Goal: Use online tool/utility: Utilize a website feature to perform a specific function

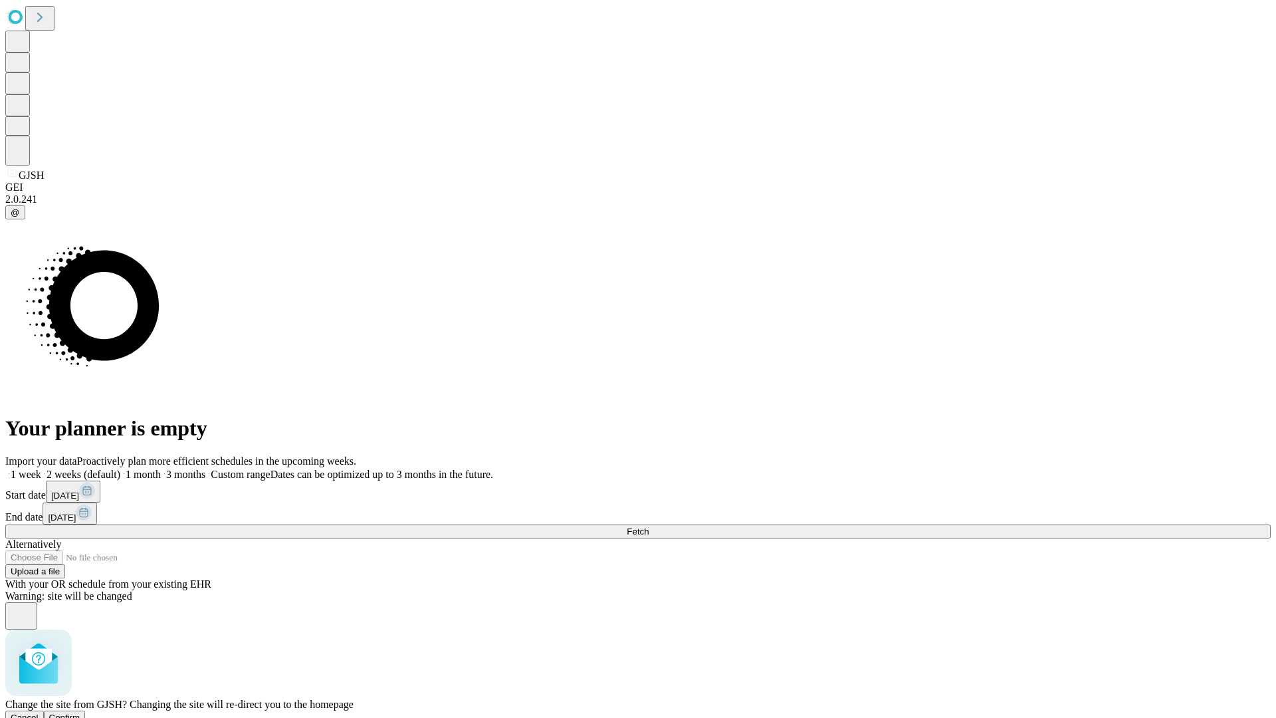
click at [80, 712] on span "Confirm" at bounding box center [64, 717] width 31 height 10
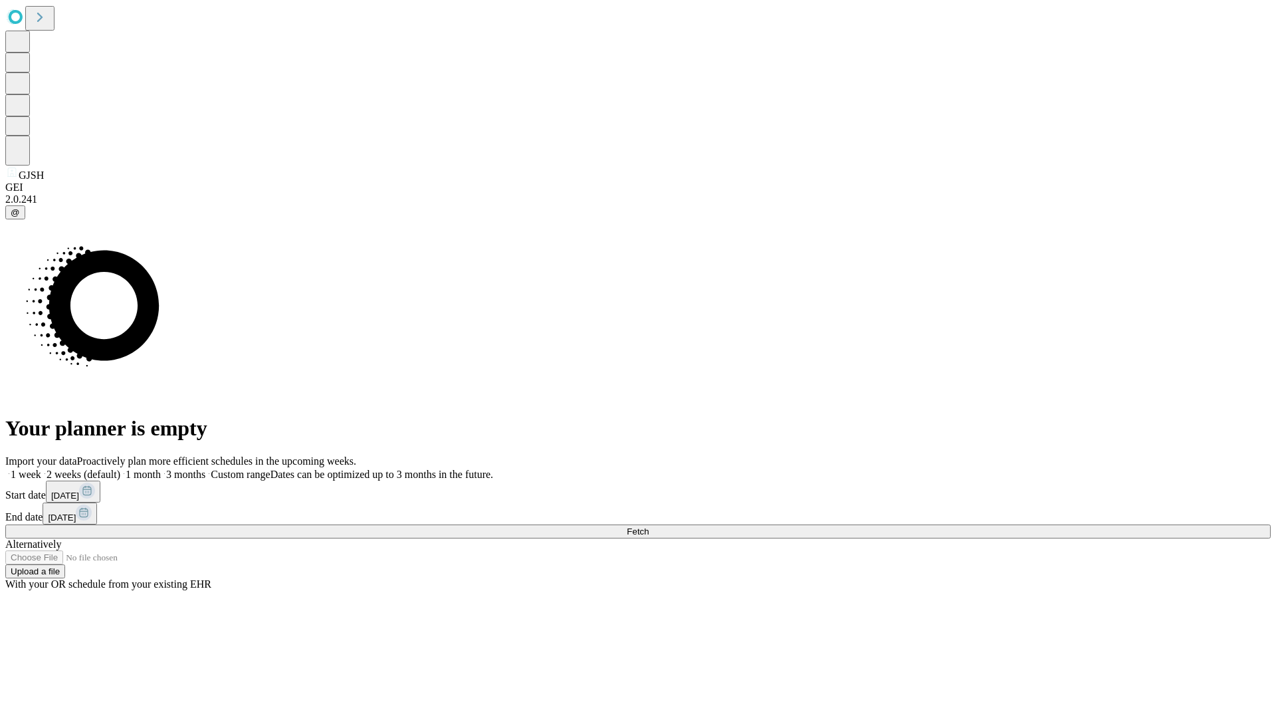
click at [161, 468] on label "1 month" at bounding box center [140, 473] width 41 height 11
click at [649, 526] on span "Fetch" at bounding box center [638, 531] width 22 height 10
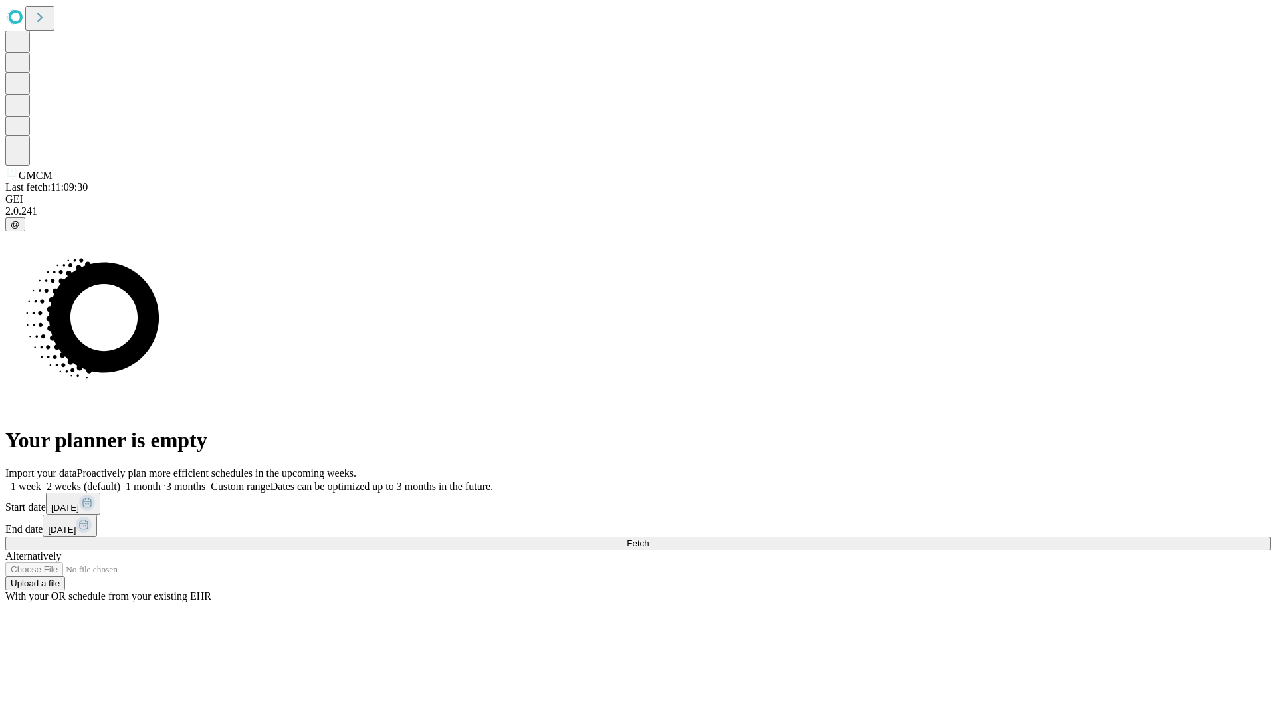
click at [649, 538] on span "Fetch" at bounding box center [638, 543] width 22 height 10
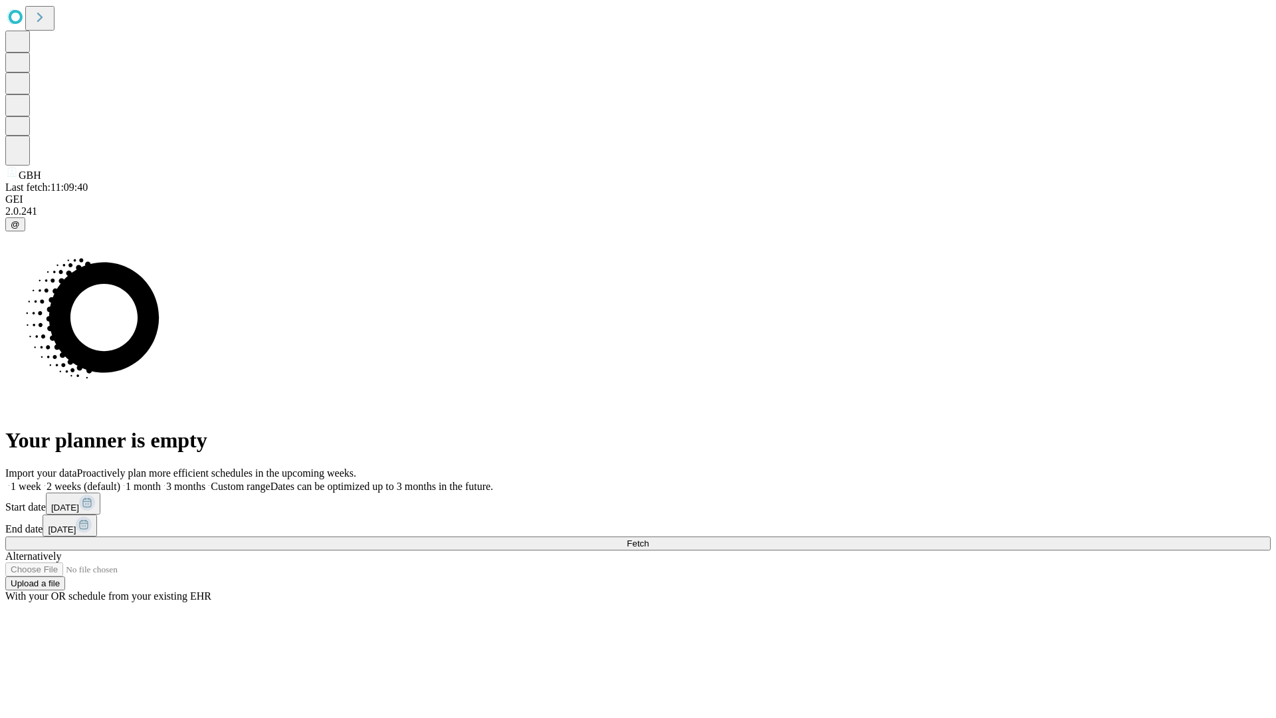
click at [161, 480] on label "1 month" at bounding box center [140, 485] width 41 height 11
click at [649, 538] on span "Fetch" at bounding box center [638, 543] width 22 height 10
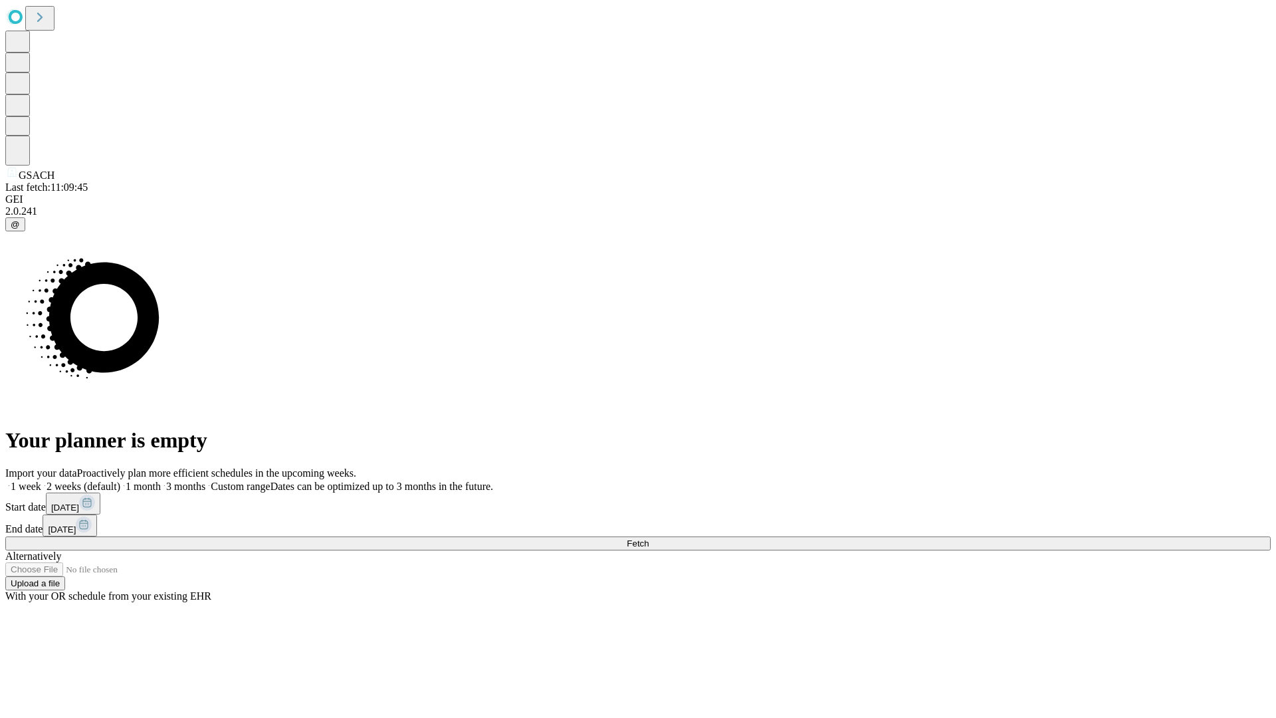
click at [161, 480] on label "1 month" at bounding box center [140, 485] width 41 height 11
click at [649, 538] on span "Fetch" at bounding box center [638, 543] width 22 height 10
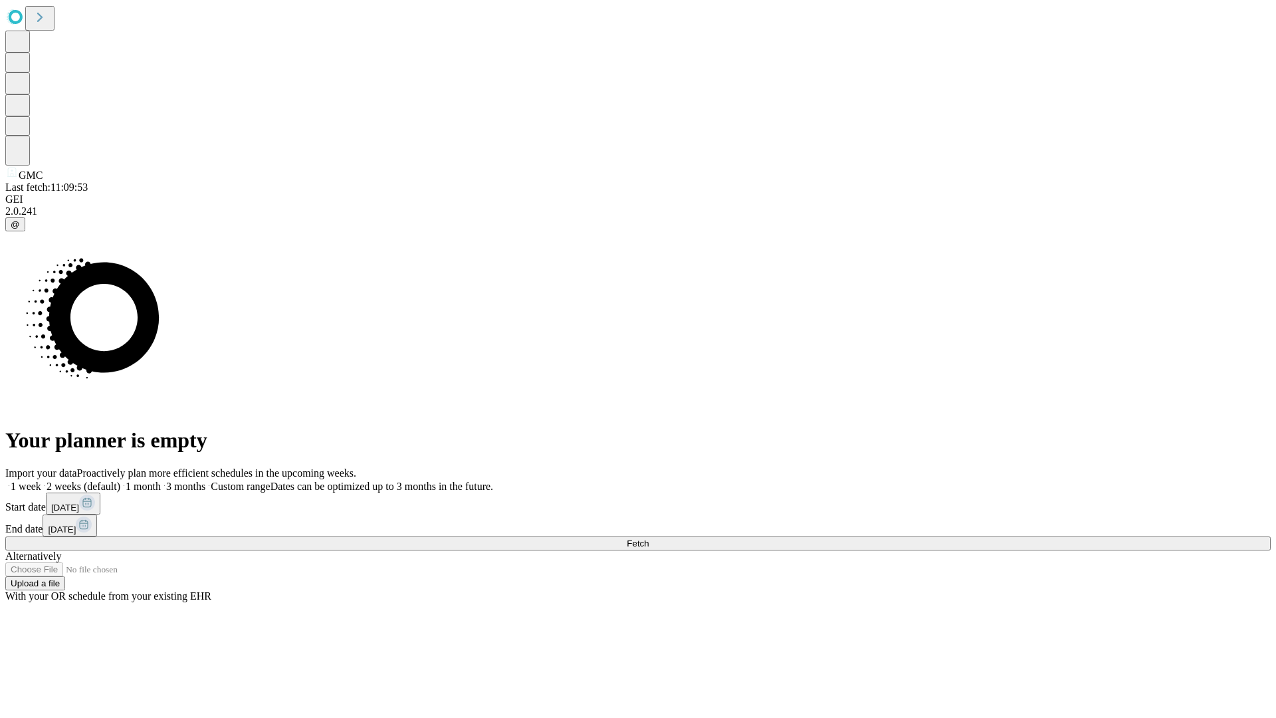
click at [161, 480] on label "1 month" at bounding box center [140, 485] width 41 height 11
click at [649, 538] on span "Fetch" at bounding box center [638, 543] width 22 height 10
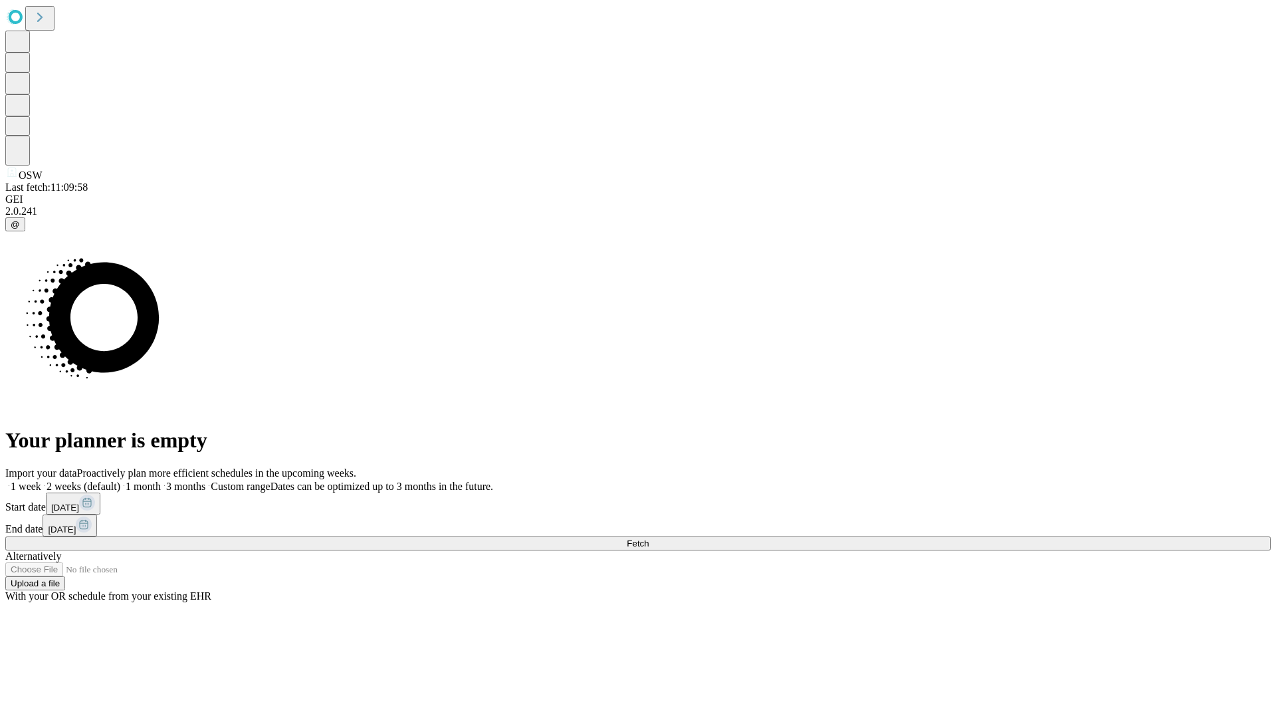
click at [161, 480] on label "1 month" at bounding box center [140, 485] width 41 height 11
click at [649, 538] on span "Fetch" at bounding box center [638, 543] width 22 height 10
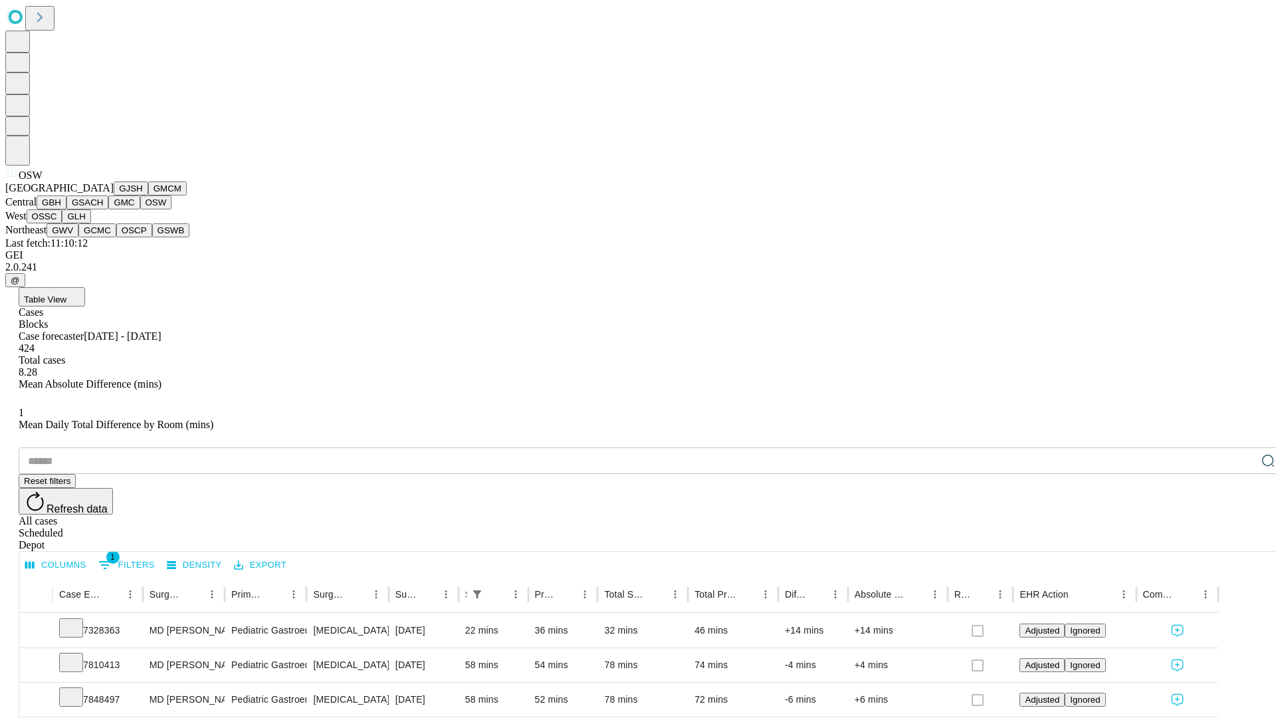
click at [62, 223] on button "OSSC" at bounding box center [45, 216] width 36 height 14
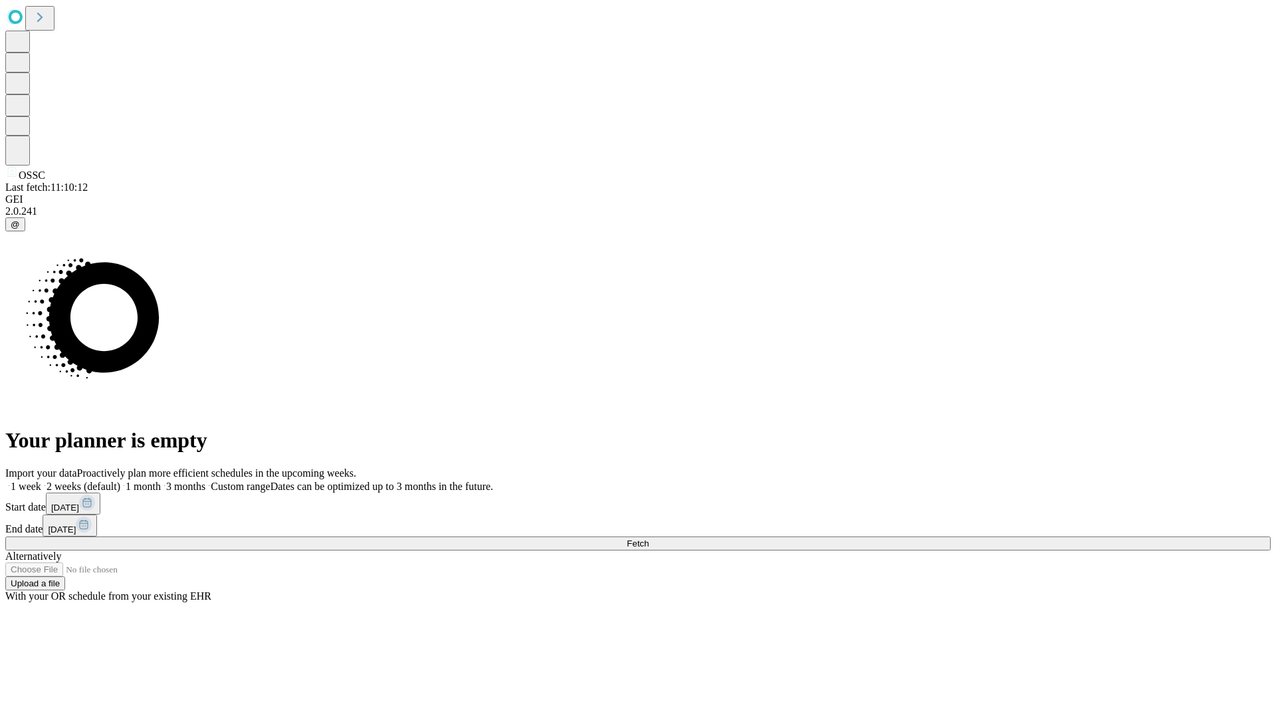
click at [161, 480] on label "1 month" at bounding box center [140, 485] width 41 height 11
click at [649, 538] on span "Fetch" at bounding box center [638, 543] width 22 height 10
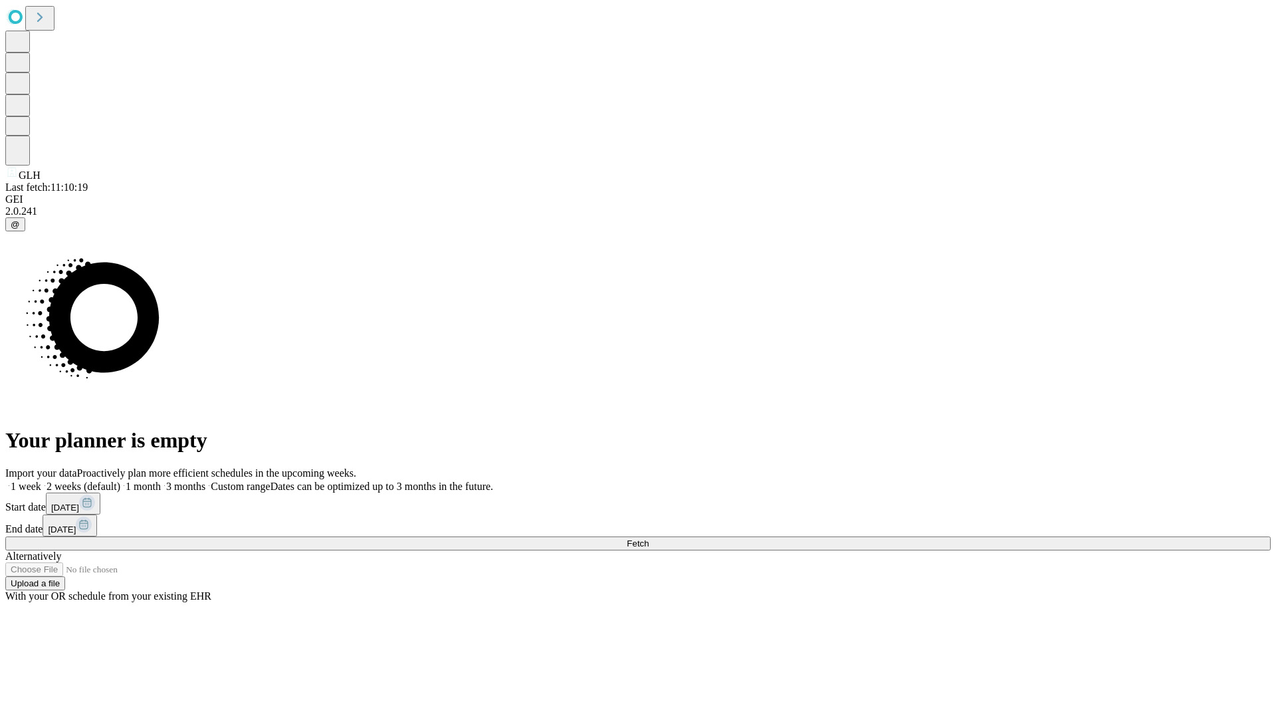
click at [161, 480] on label "1 month" at bounding box center [140, 485] width 41 height 11
click at [649, 538] on span "Fetch" at bounding box center [638, 543] width 22 height 10
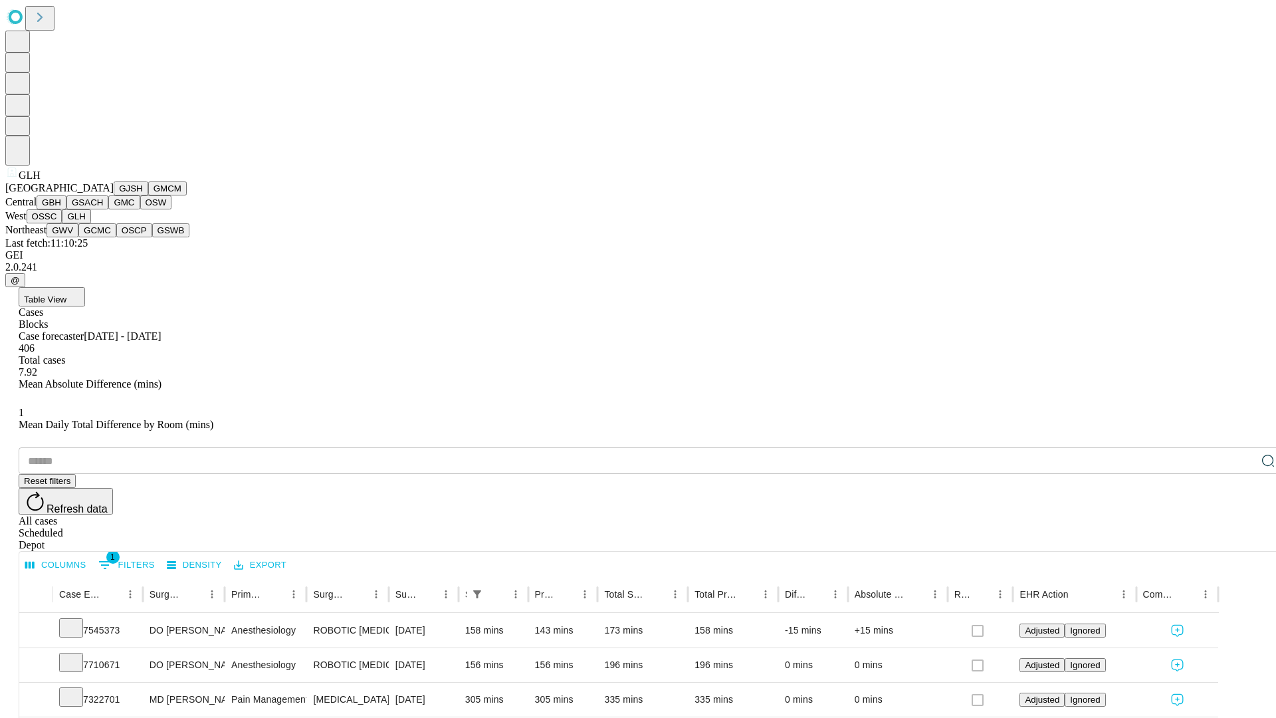
click at [78, 237] on button "GWV" at bounding box center [63, 230] width 32 height 14
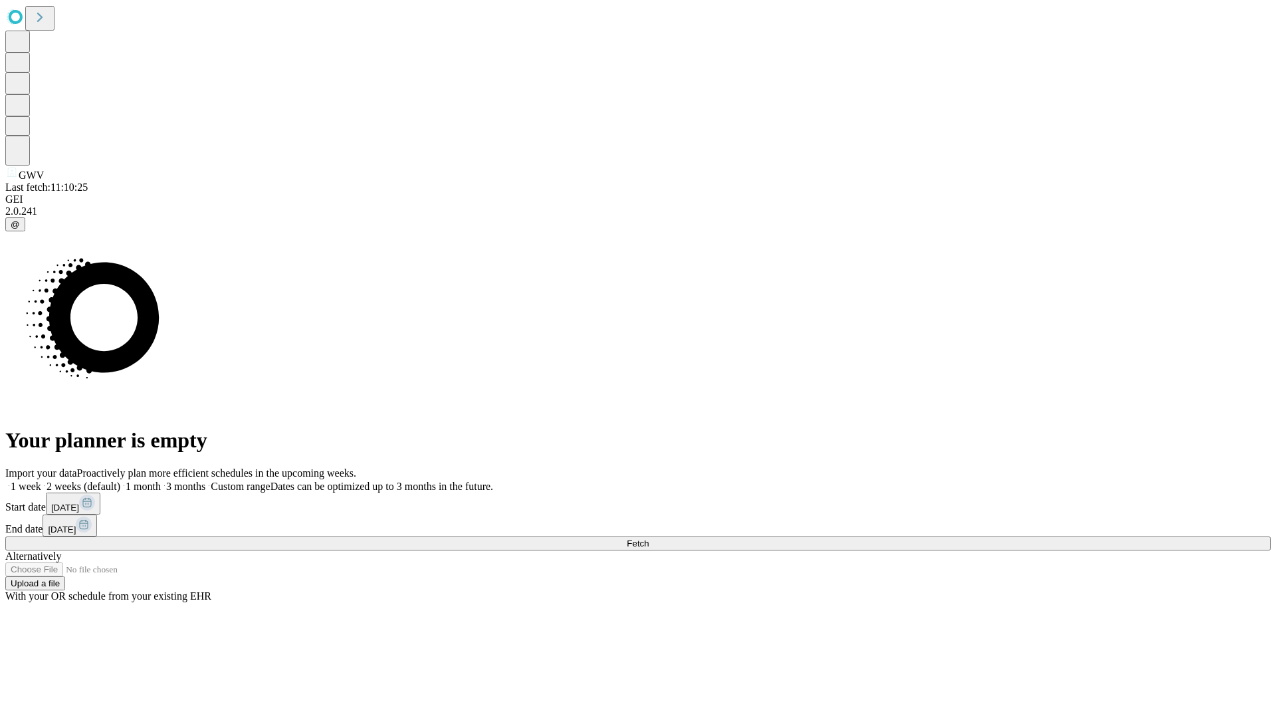
click at [161, 480] on label "1 month" at bounding box center [140, 485] width 41 height 11
click at [649, 538] on span "Fetch" at bounding box center [638, 543] width 22 height 10
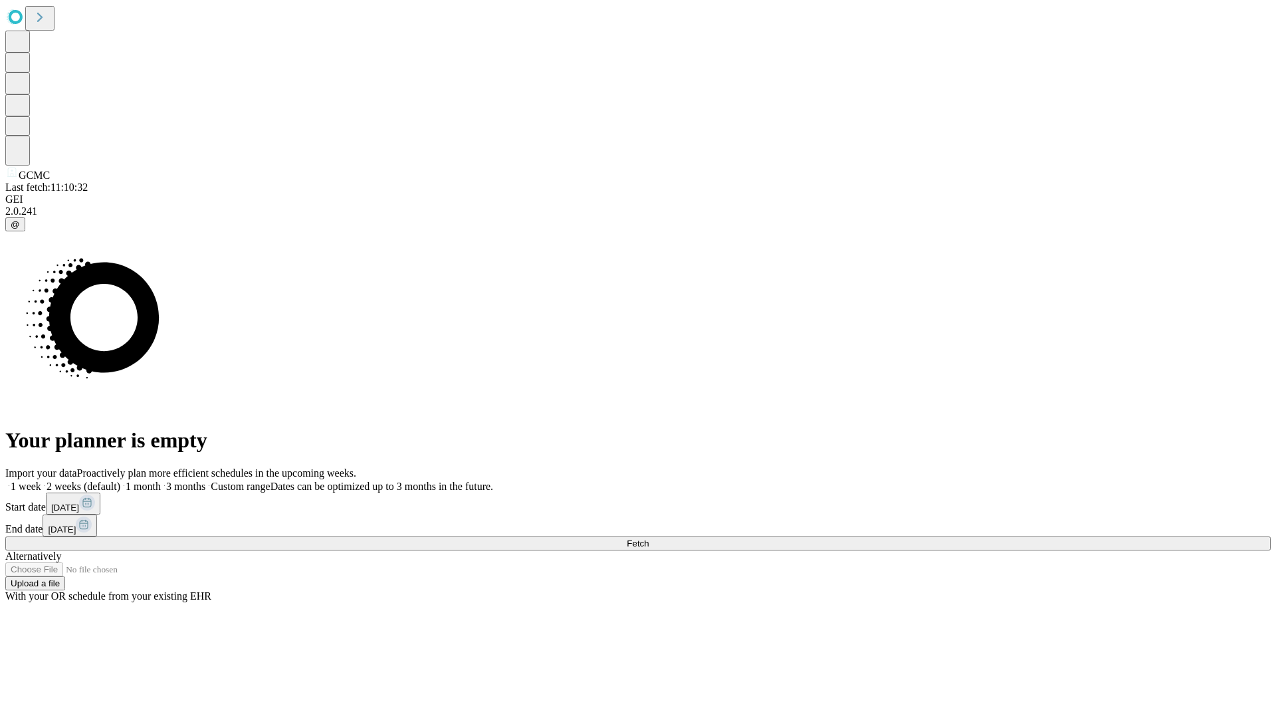
click at [161, 480] on label "1 month" at bounding box center [140, 485] width 41 height 11
click at [649, 538] on span "Fetch" at bounding box center [638, 543] width 22 height 10
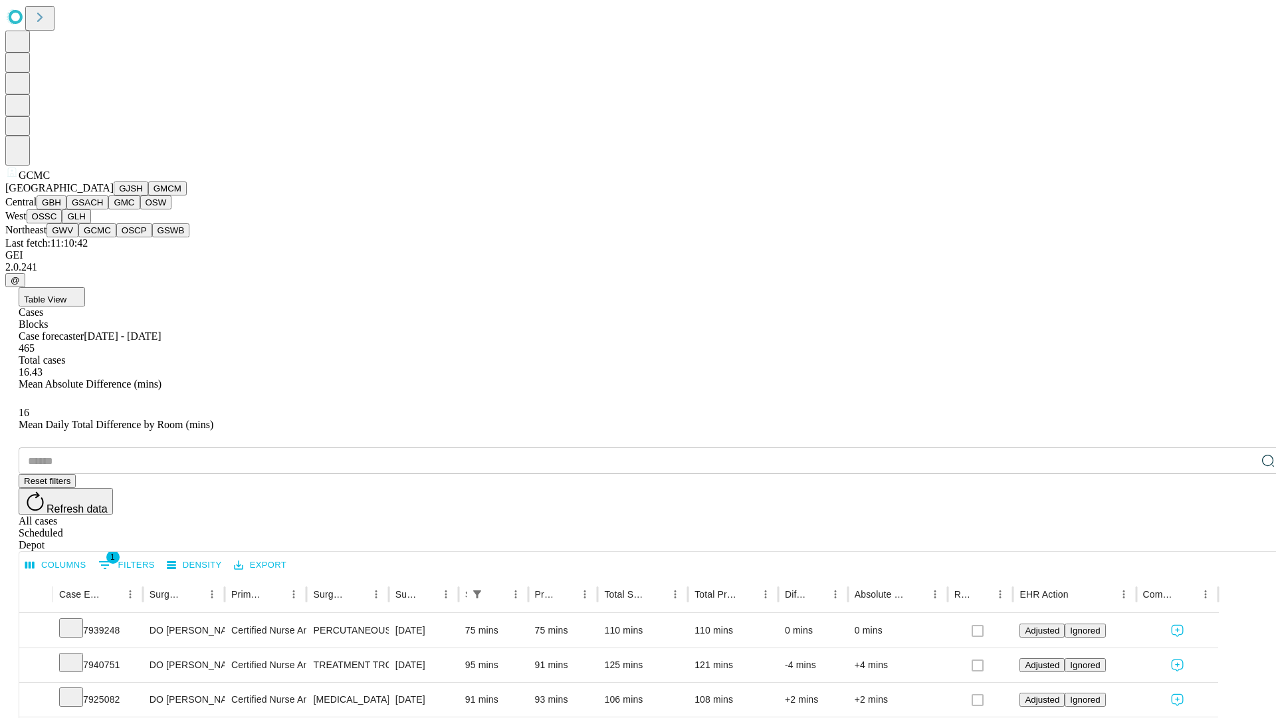
click at [116, 237] on button "OSCP" at bounding box center [134, 230] width 36 height 14
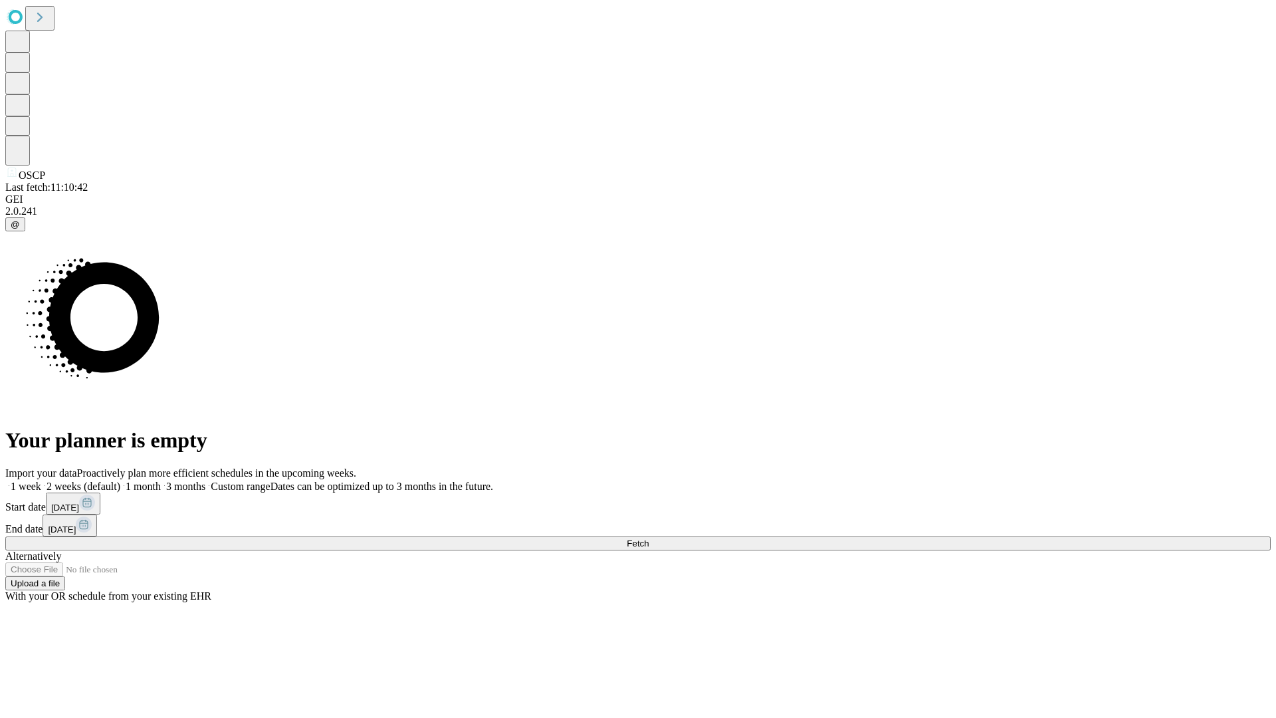
click at [161, 480] on label "1 month" at bounding box center [140, 485] width 41 height 11
click at [649, 538] on span "Fetch" at bounding box center [638, 543] width 22 height 10
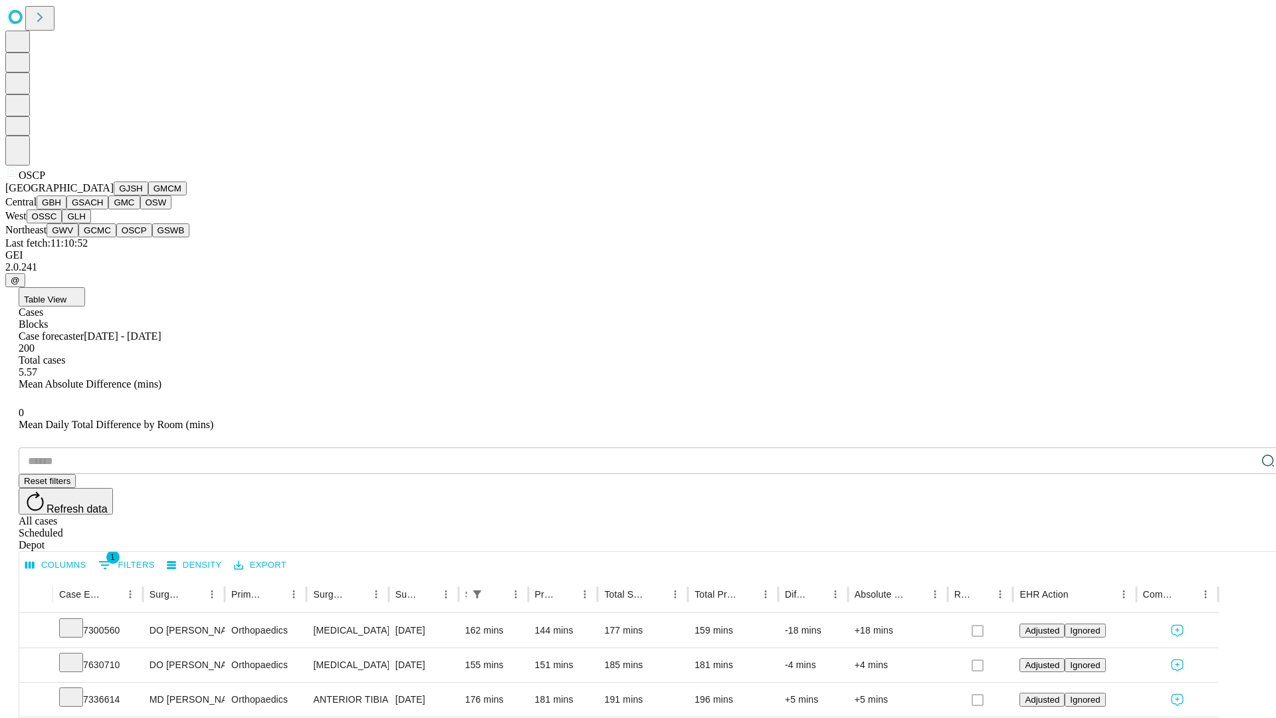
click at [152, 237] on button "GSWB" at bounding box center [171, 230] width 38 height 14
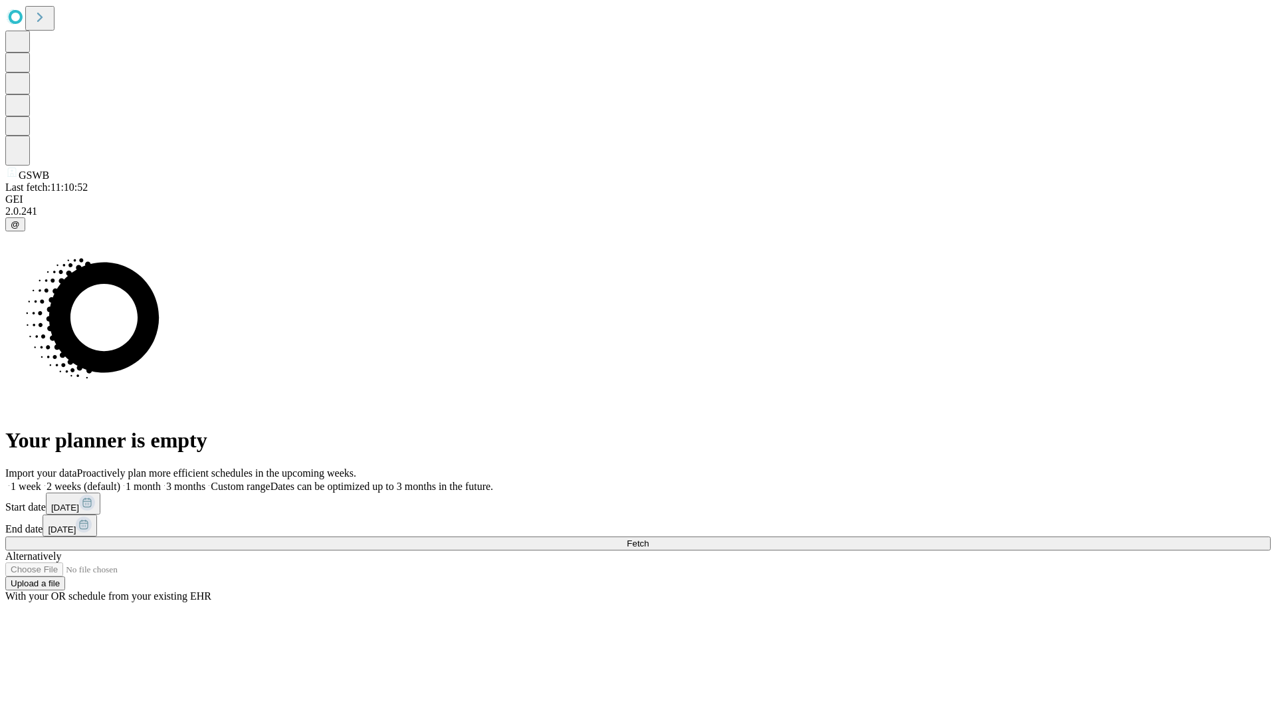
click at [161, 480] on label "1 month" at bounding box center [140, 485] width 41 height 11
click at [649, 538] on span "Fetch" at bounding box center [638, 543] width 22 height 10
